Goal: Find specific page/section: Find specific page/section

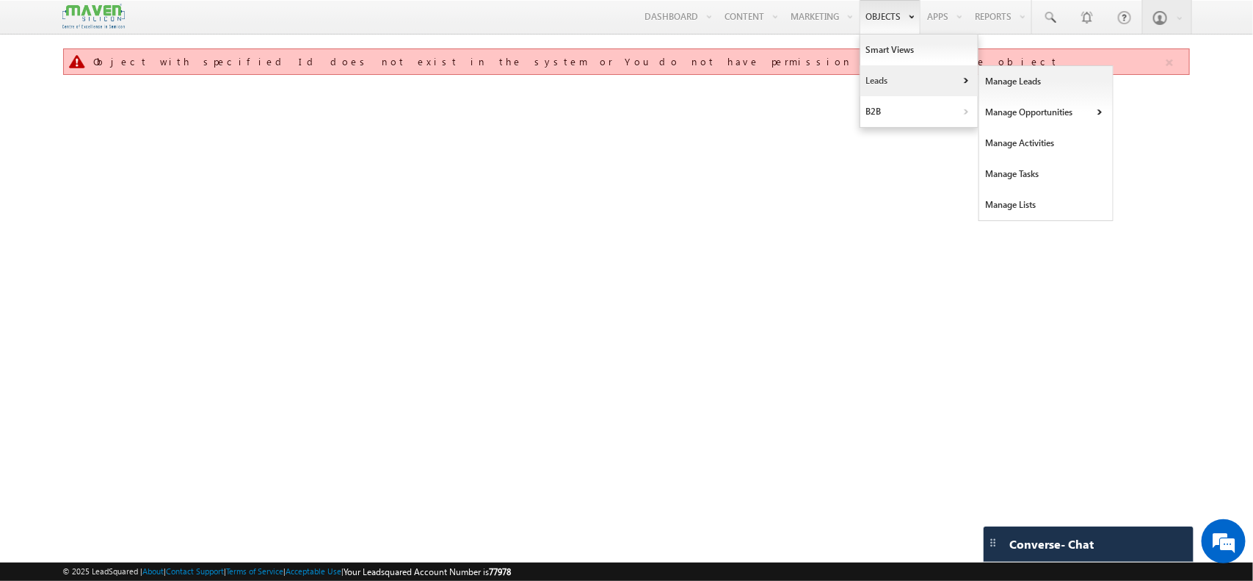
click at [872, 78] on link "Leads" at bounding box center [918, 80] width 117 height 31
click at [1010, 84] on link "Manage Leads" at bounding box center [1046, 81] width 134 height 31
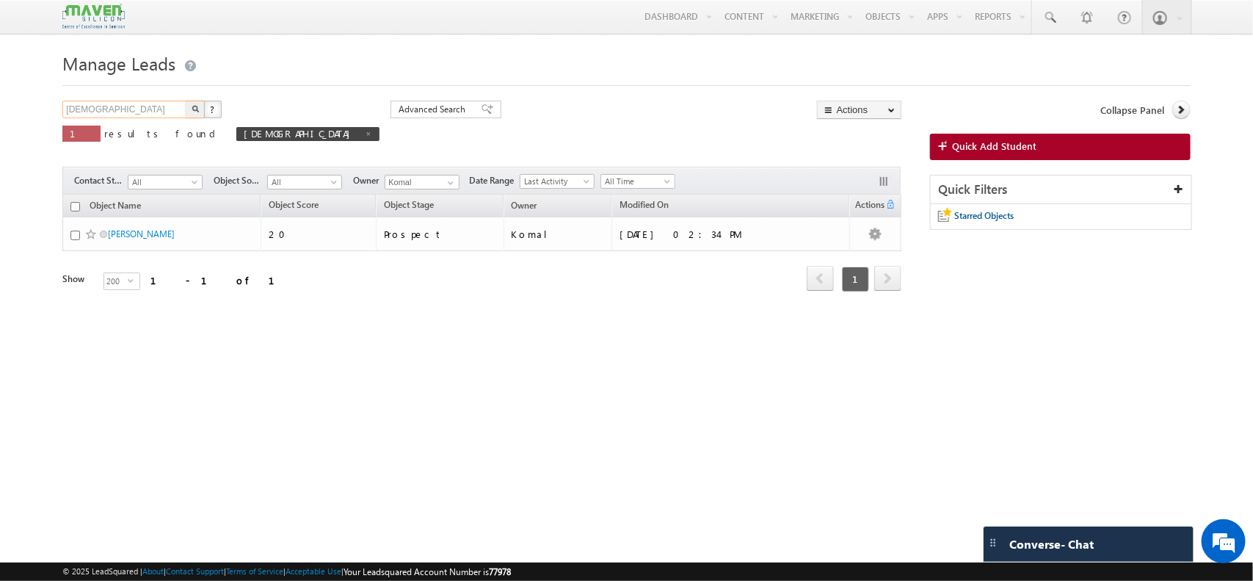
drag, startPoint x: 171, startPoint y: 110, endPoint x: 0, endPoint y: 131, distance: 172.2
click at [0, 131] on body "Menu [PERSON_NAME] lsq4@ maven -sili con.c om" at bounding box center [626, 207] width 1253 height 415
type input "Search Objects"
click at [365, 137] on span at bounding box center [368, 133] width 7 height 7
